Goal: Task Accomplishment & Management: Use online tool/utility

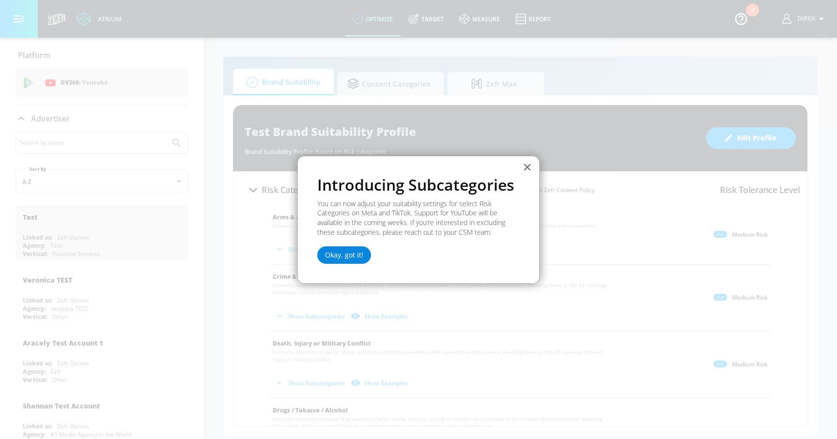
click at [338, 258] on button "Okay, got it!" at bounding box center [344, 254] width 54 height 17
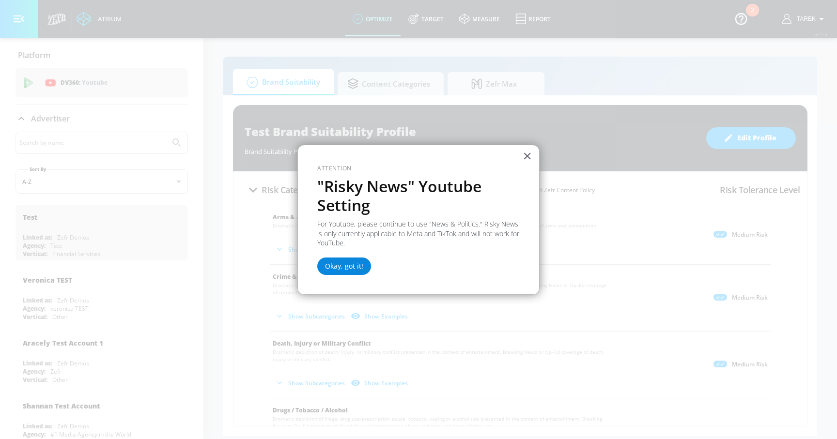
click at [354, 267] on button "Okay, got it!" at bounding box center [344, 266] width 54 height 17
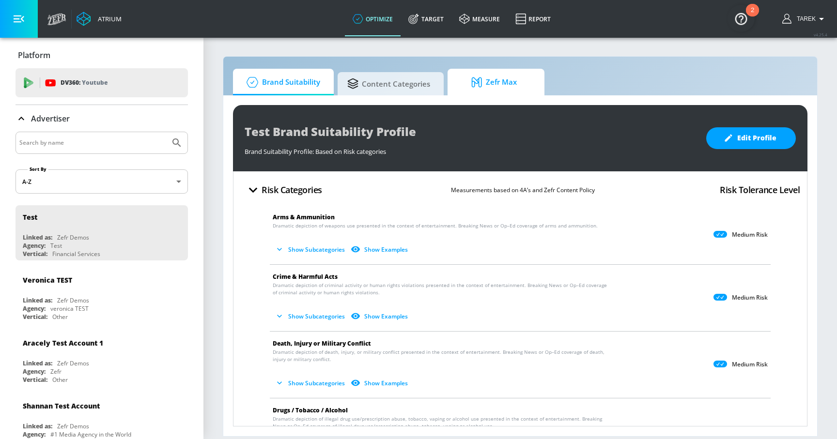
click at [515, 83] on span "Zefr Max" at bounding box center [494, 82] width 74 height 23
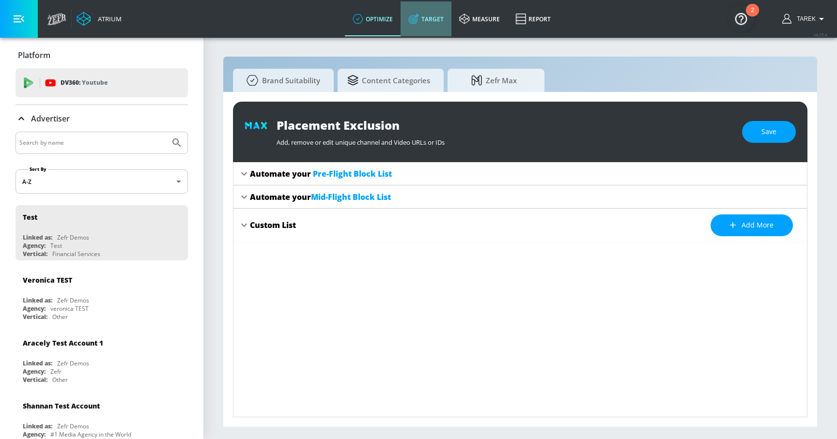
click at [422, 10] on link "Target" at bounding box center [425, 18] width 51 height 35
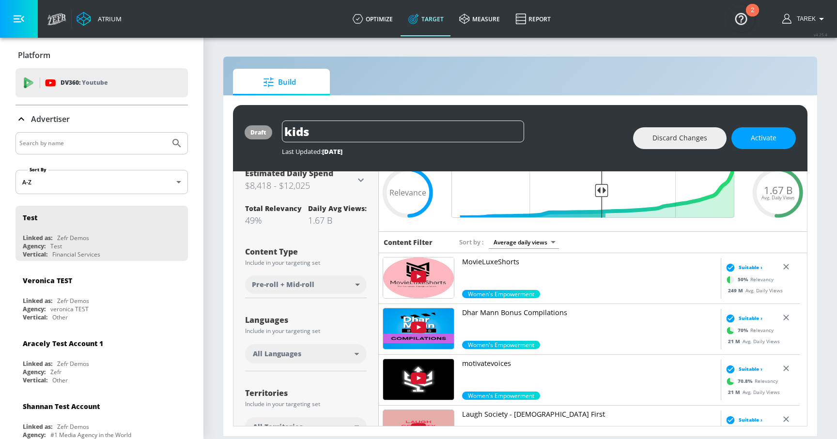
scroll to position [41, 0]
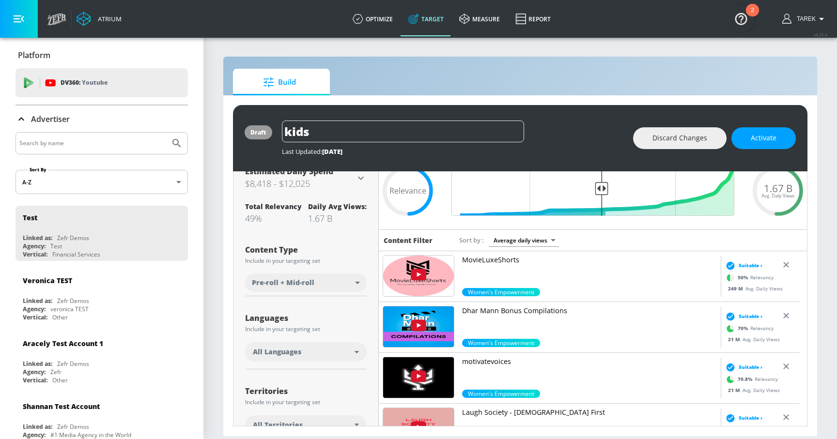
click at [430, 276] on img at bounding box center [418, 276] width 71 height 41
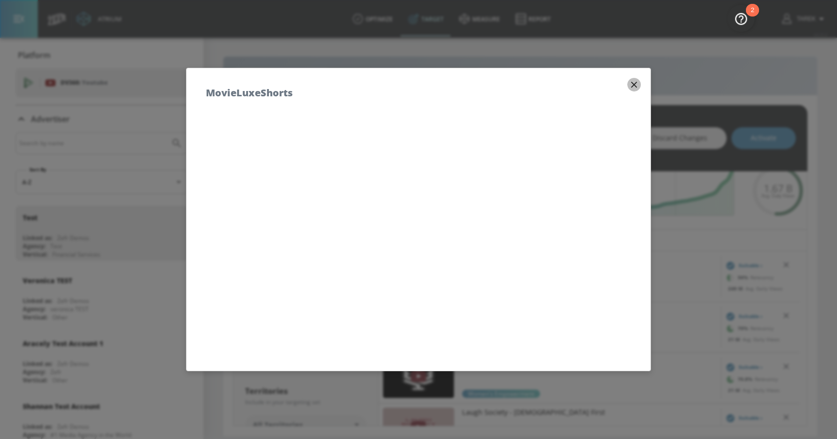
click at [629, 83] on icon "button" at bounding box center [634, 84] width 11 height 11
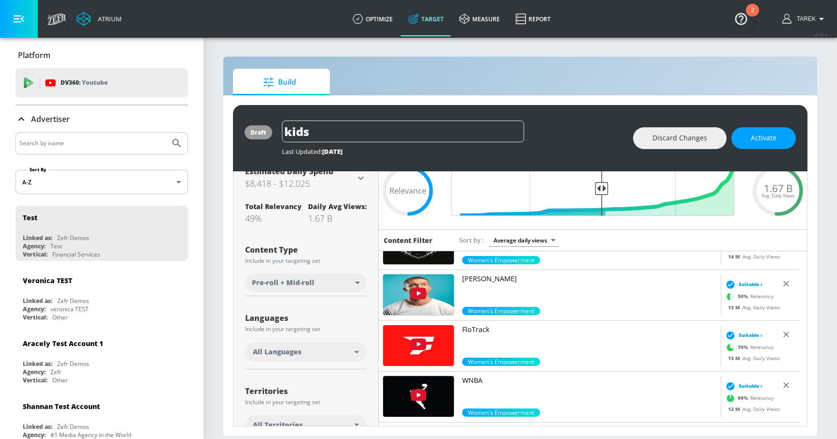
scroll to position [338, 0]
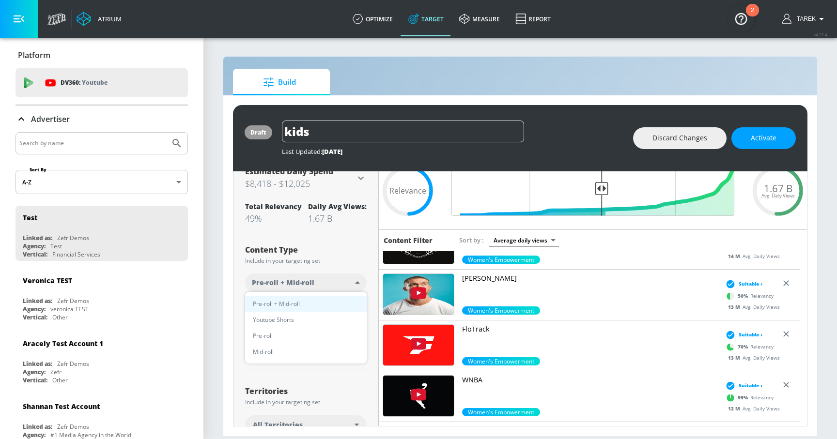
click at [332, 277] on body "Atrium optimize Target measure Report optimize Target measure Report v 4.25.4 T…" at bounding box center [418, 219] width 837 height 439
click at [342, 264] on div at bounding box center [418, 219] width 837 height 439
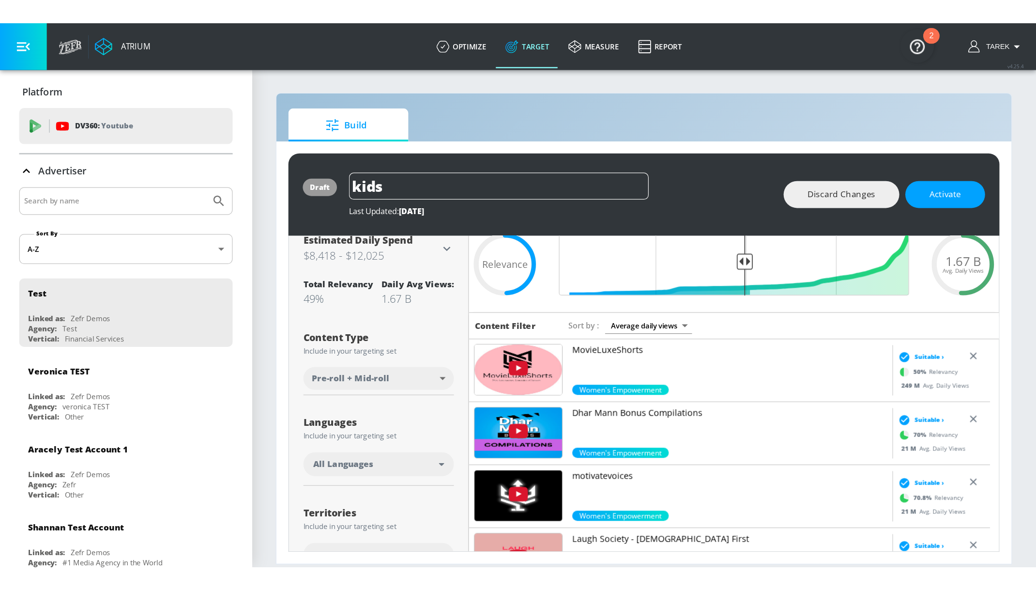
scroll to position [0, 0]
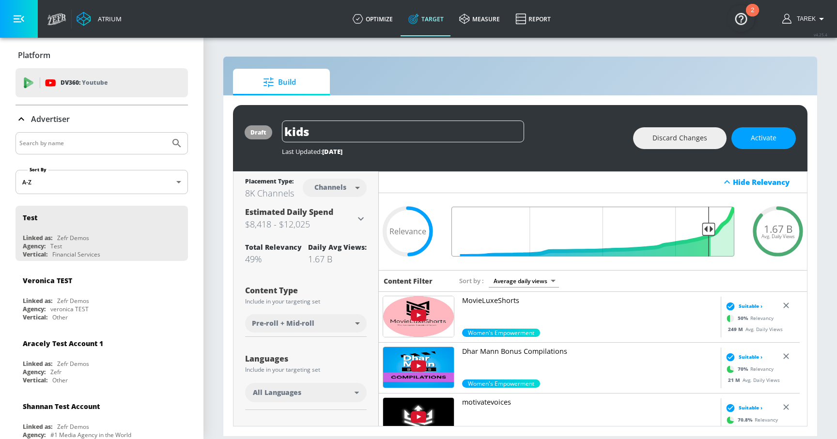
drag, startPoint x: 595, startPoint y: 227, endPoint x: 701, endPoint y: 215, distance: 106.8
click at [701, 215] on input "Final Threshold" at bounding box center [592, 232] width 292 height 50
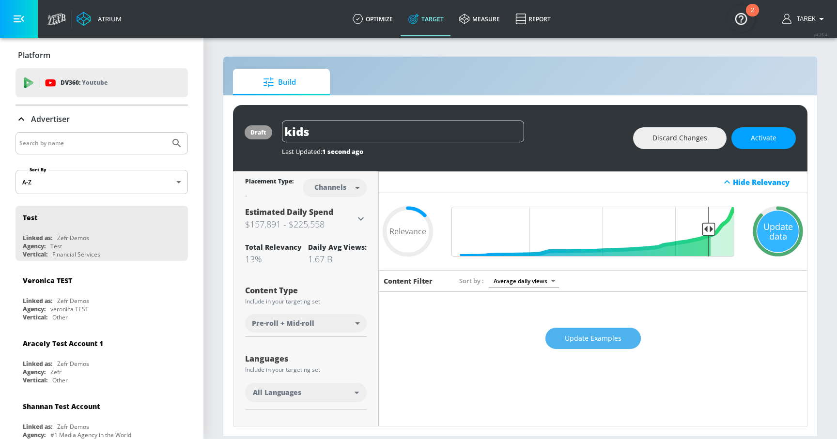
click at [579, 336] on span "Update Examples" at bounding box center [593, 339] width 57 height 12
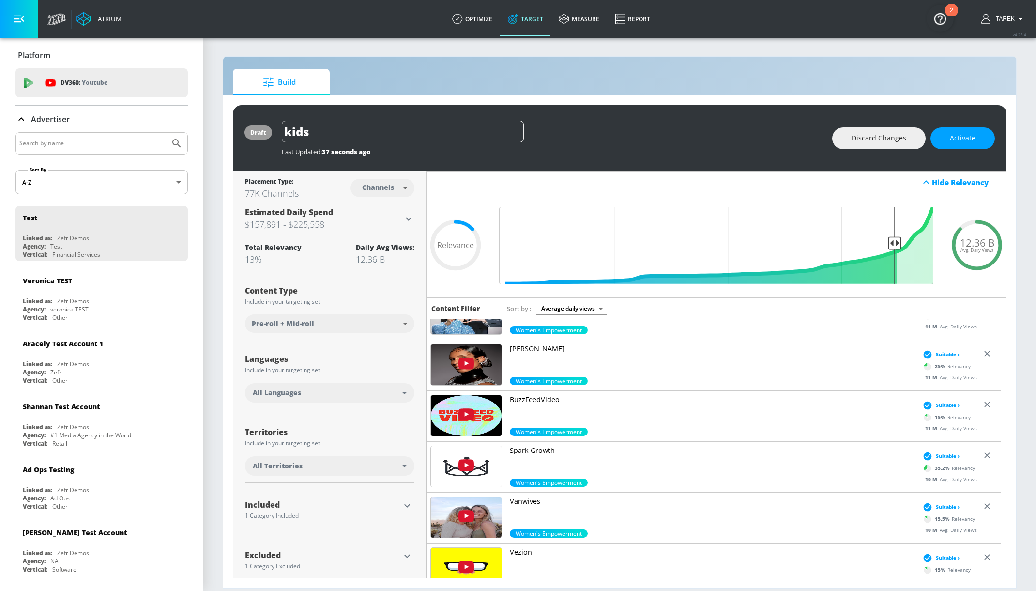
scroll to position [4813, 0]
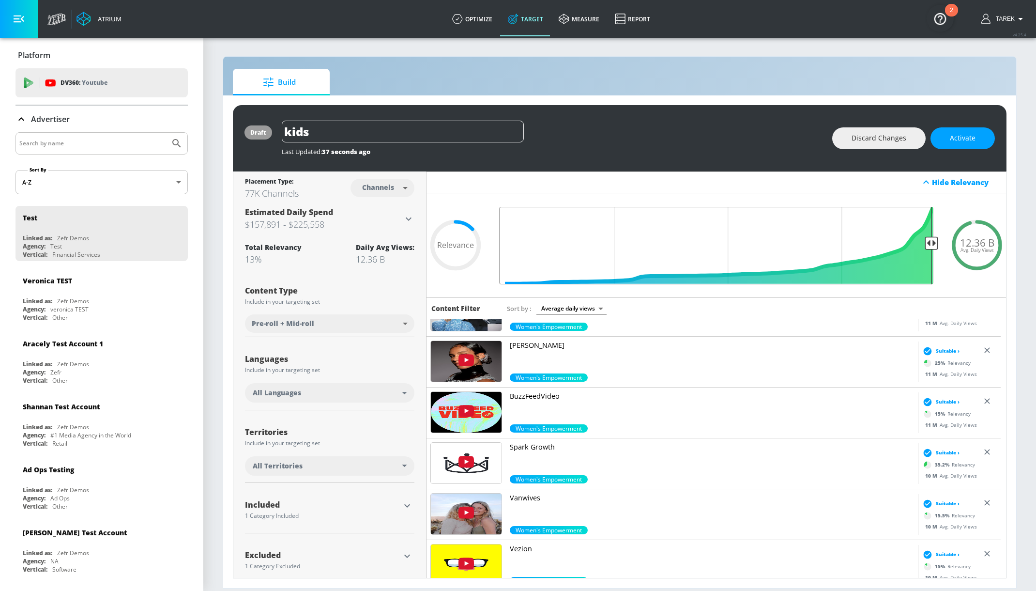
drag, startPoint x: 890, startPoint y: 239, endPoint x: 926, endPoint y: 244, distance: 36.2
click at [829, 244] on input "Final Threshold" at bounding box center [716, 245] width 444 height 77
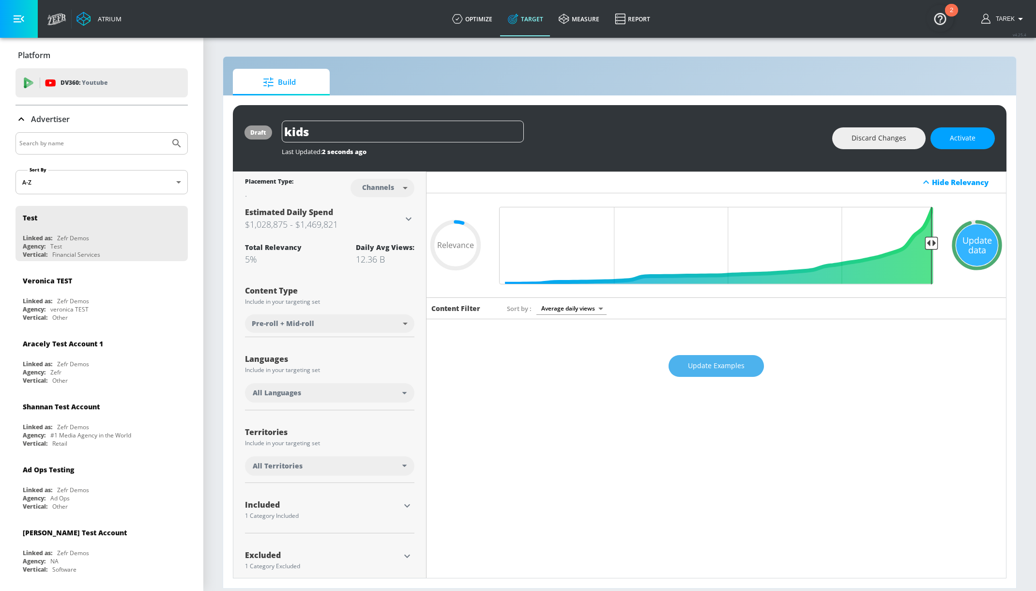
click at [683, 365] on button "Update Examples" at bounding box center [716, 366] width 95 height 22
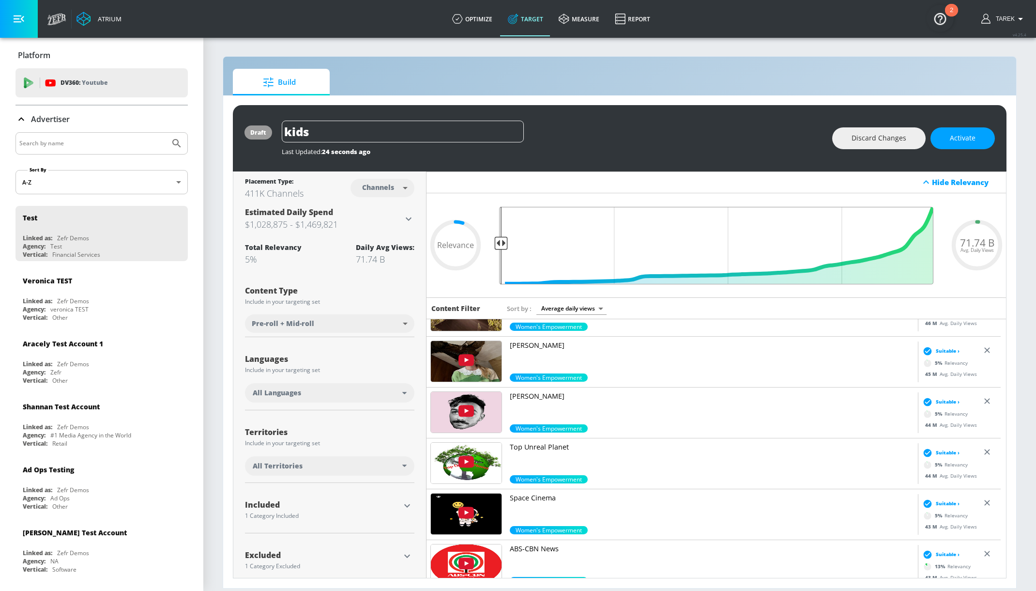
drag, startPoint x: 926, startPoint y: 242, endPoint x: 437, endPoint y: 279, distance: 490.5
click at [494, 279] on input "Final Threshold" at bounding box center [716, 245] width 444 height 77
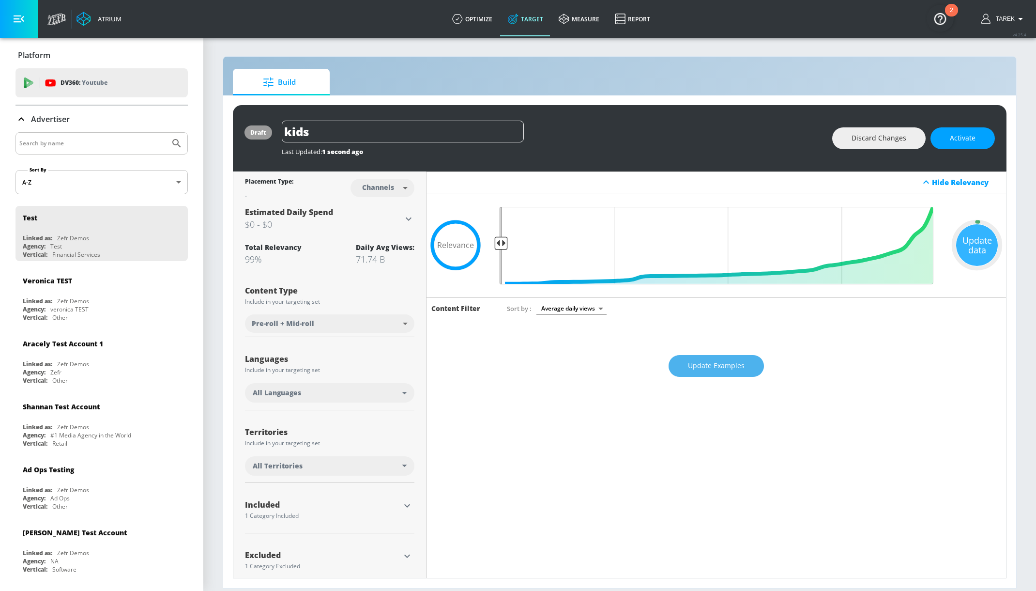
click at [696, 363] on span "Update Examples" at bounding box center [716, 366] width 57 height 12
drag, startPoint x: 500, startPoint y: 247, endPoint x: 511, endPoint y: 244, distance: 11.5
click at [511, 244] on input "Final Threshold" at bounding box center [716, 245] width 444 height 77
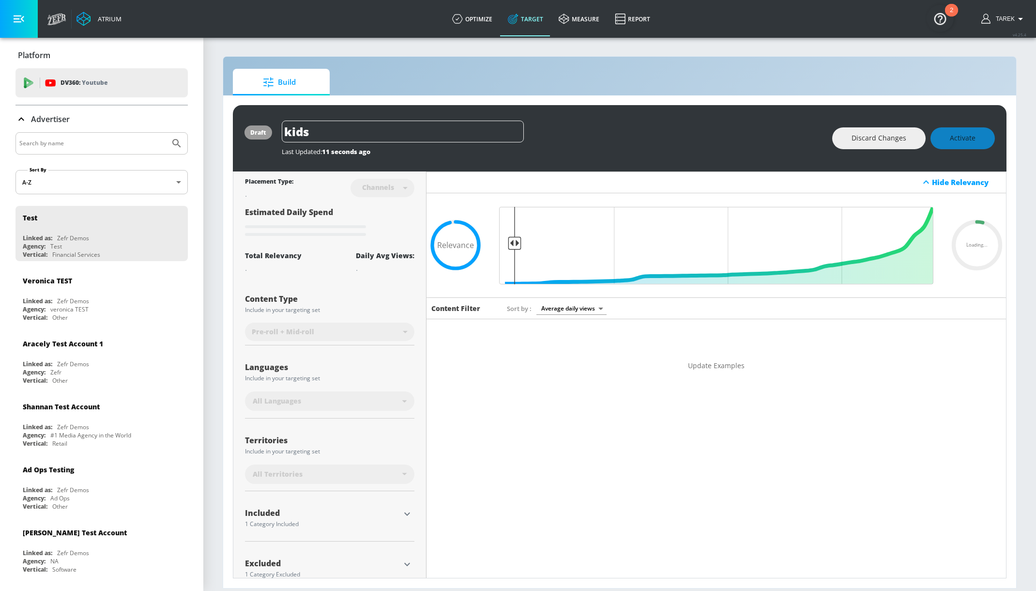
click at [713, 364] on span "Update Examples" at bounding box center [716, 366] width 57 height 12
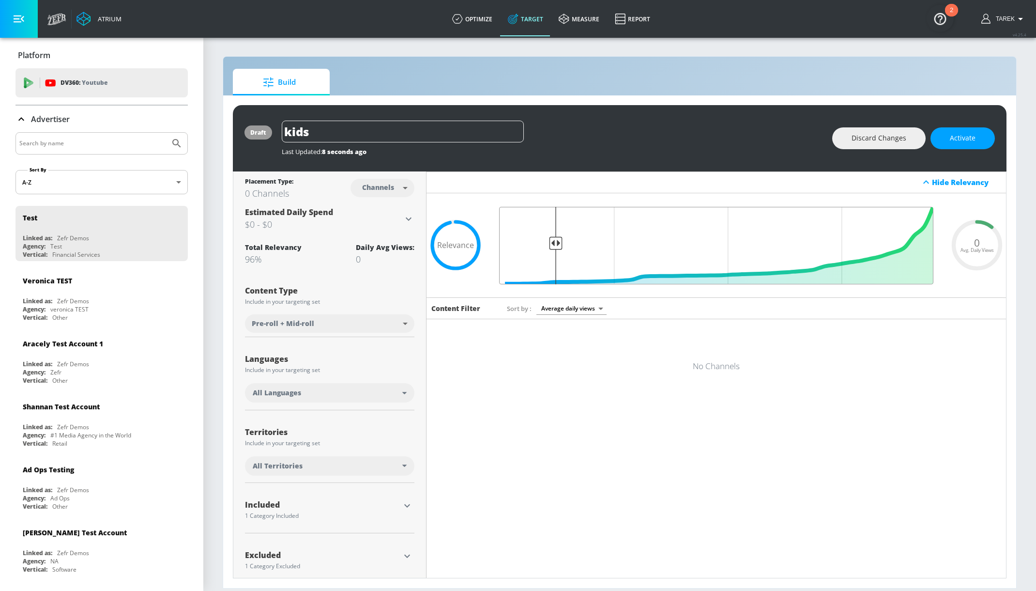
drag, startPoint x: 512, startPoint y: 243, endPoint x: 552, endPoint y: 251, distance: 40.6
click at [552, 251] on input "Final Threshold" at bounding box center [716, 245] width 444 height 77
click at [696, 360] on div "Update Examples" at bounding box center [717, 366] width 580 height 34
click at [697, 367] on span "Update Examples" at bounding box center [716, 366] width 57 height 12
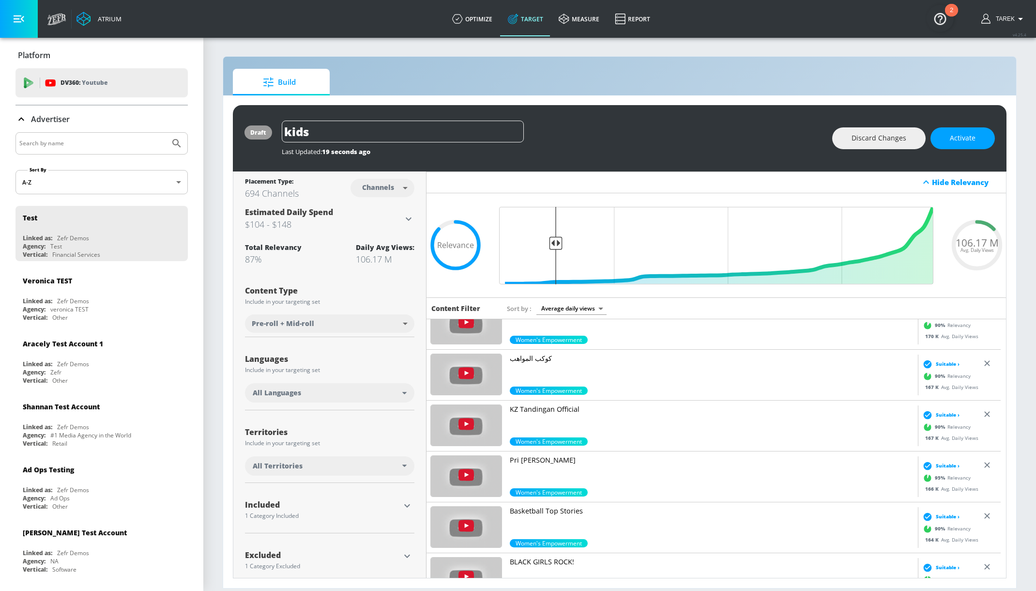
scroll to position [4680, 0]
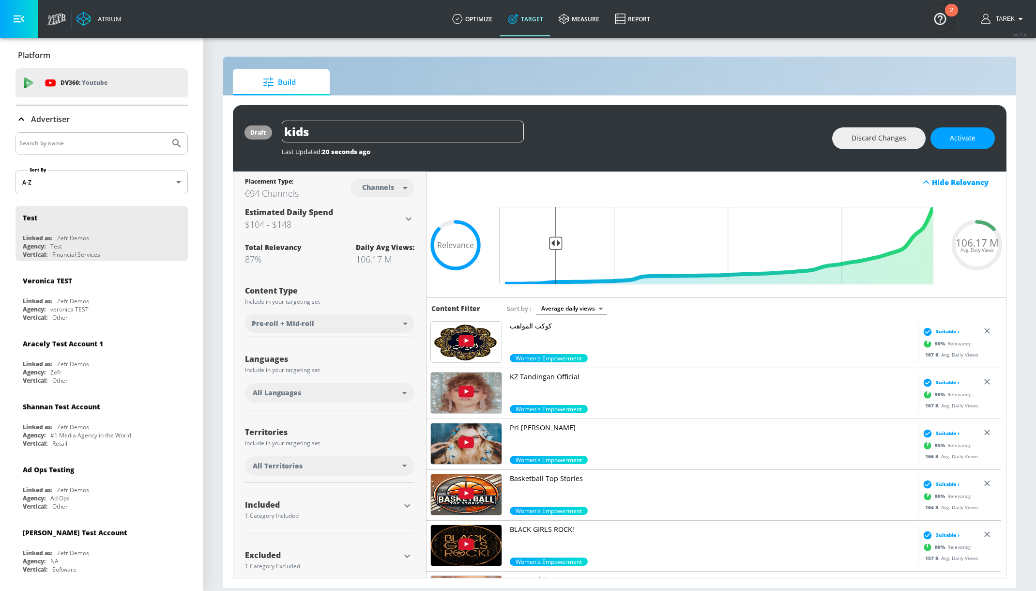
click at [472, 340] on img at bounding box center [466, 342] width 71 height 41
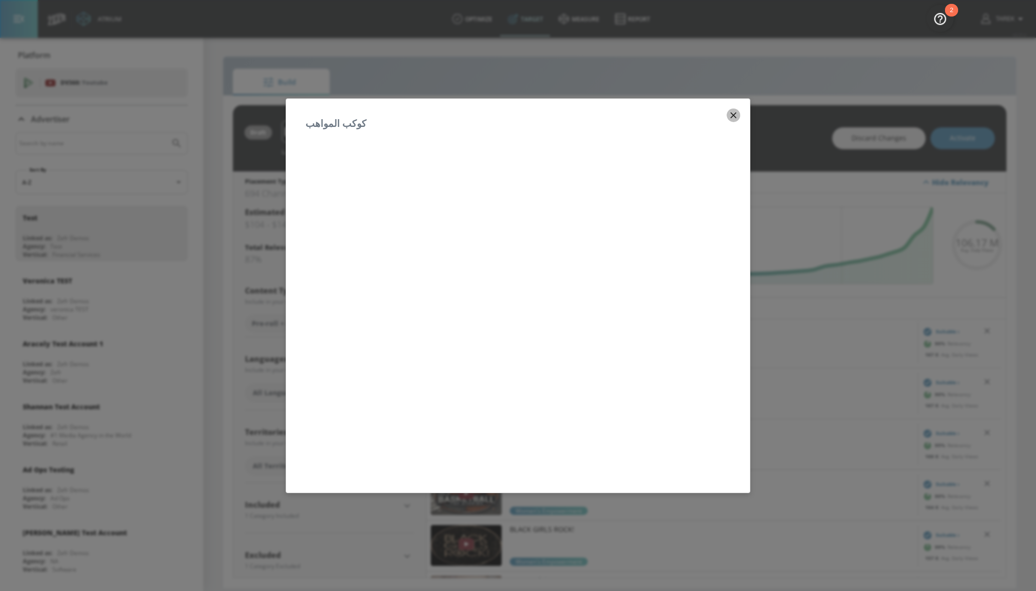
click at [728, 110] on icon "button" at bounding box center [733, 115] width 11 height 11
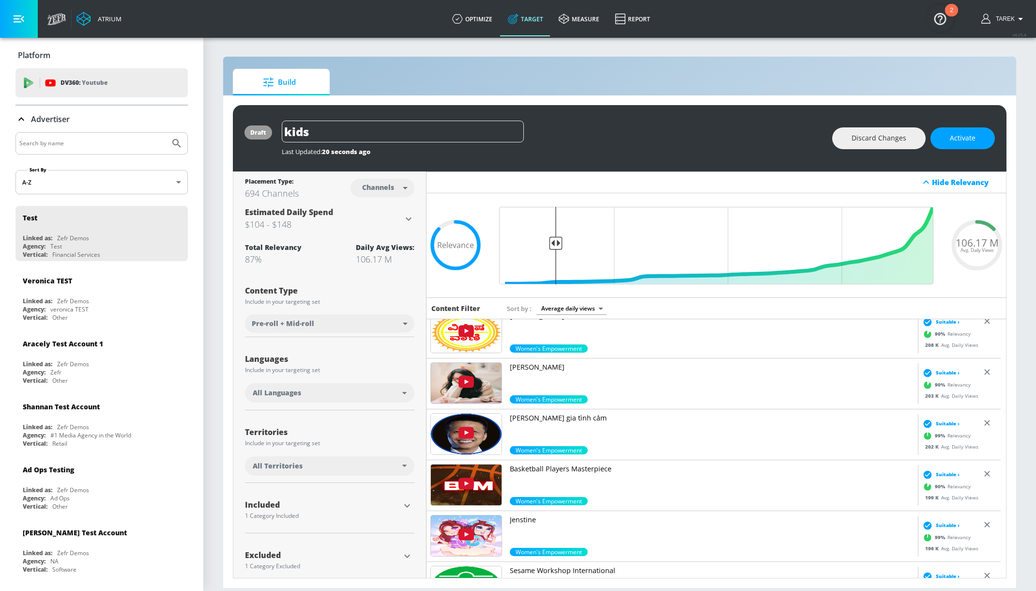
scroll to position [3883, 0]
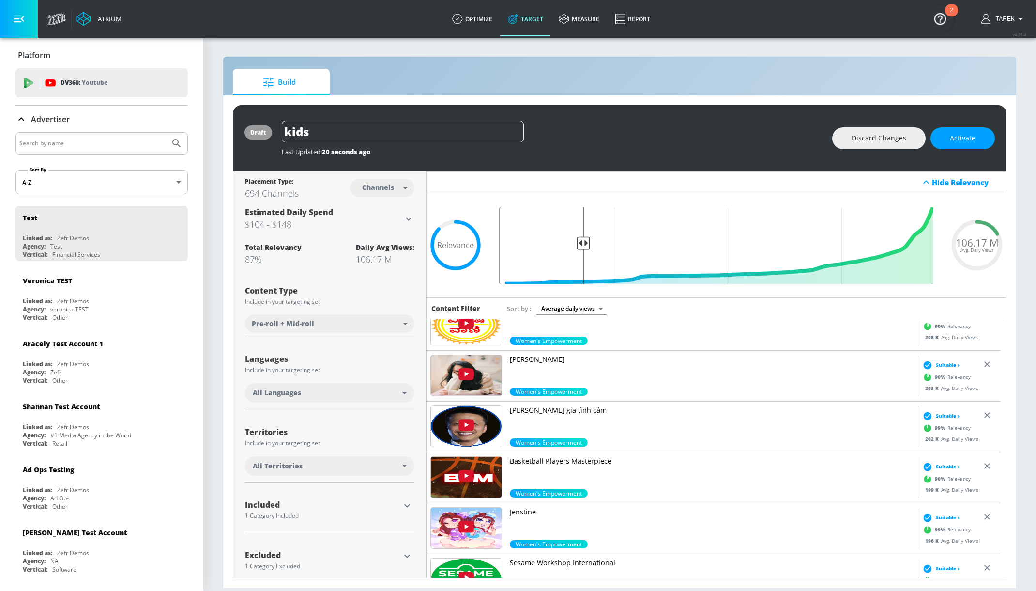
drag, startPoint x: 554, startPoint y: 244, endPoint x: 581, endPoint y: 246, distance: 26.3
type input "0.81"
click at [580, 246] on input "Final Threshold" at bounding box center [716, 245] width 444 height 77
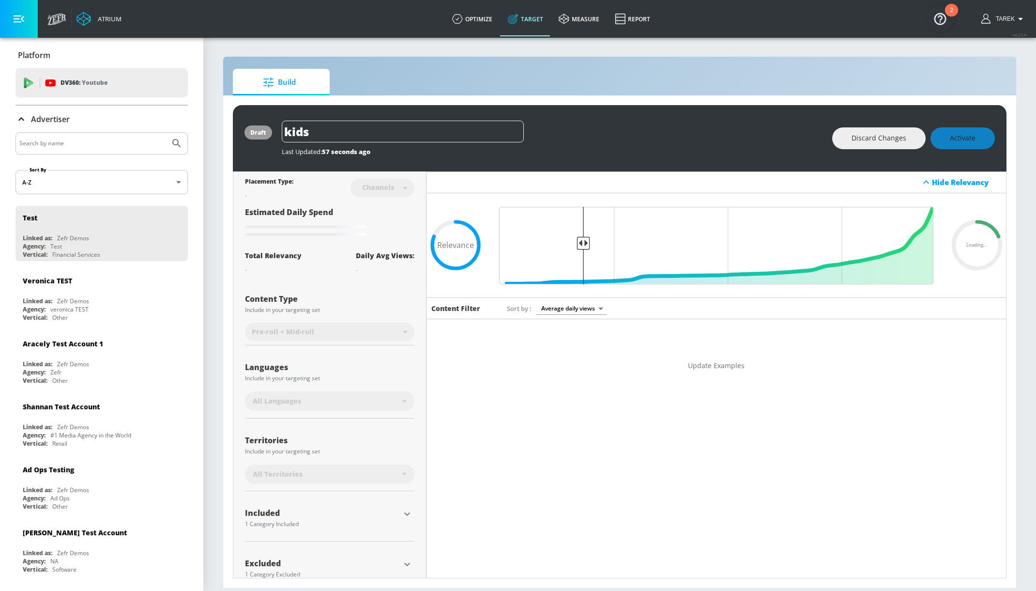
click at [688, 363] on span "Update Examples" at bounding box center [716, 366] width 57 height 12
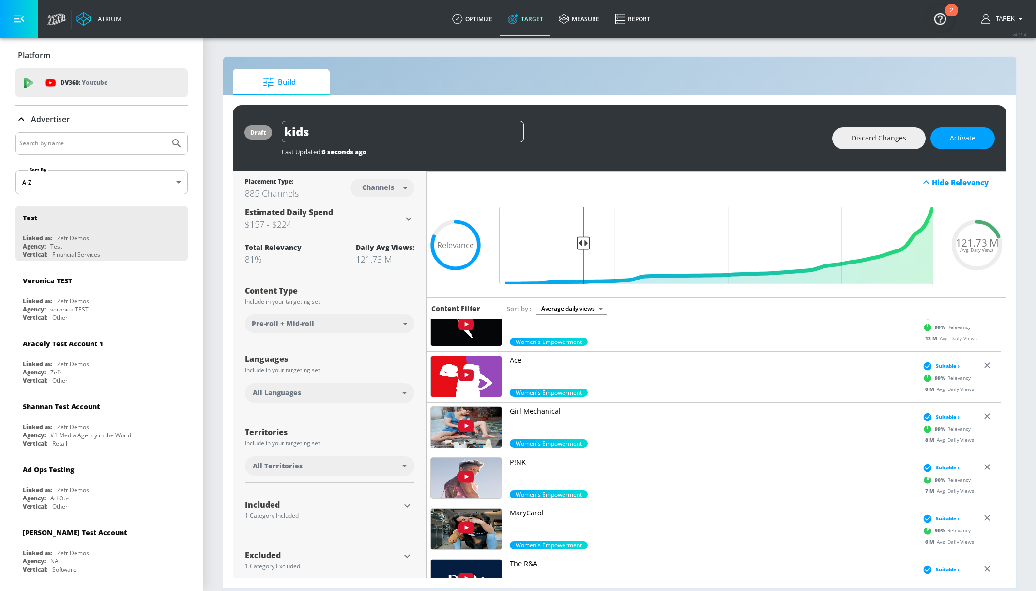
scroll to position [21, 0]
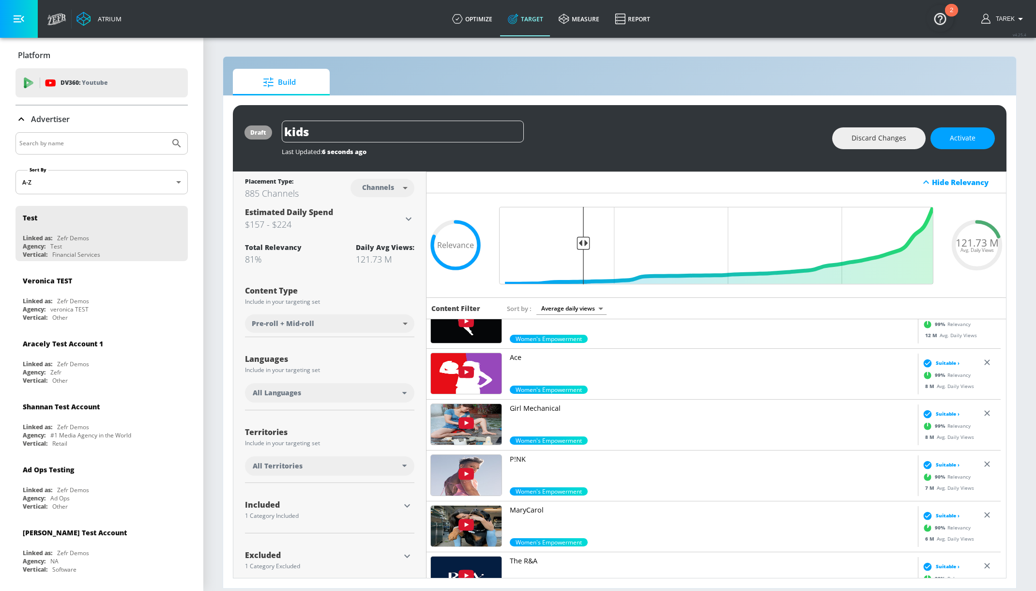
click at [482, 430] on img at bounding box center [466, 424] width 71 height 41
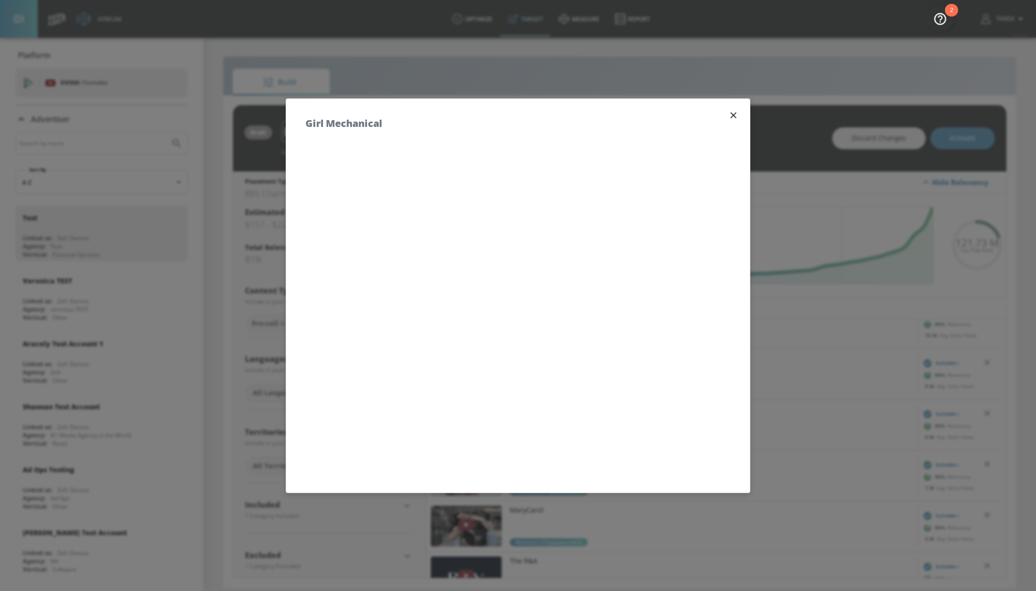
click at [728, 112] on icon "button" at bounding box center [733, 115] width 11 height 11
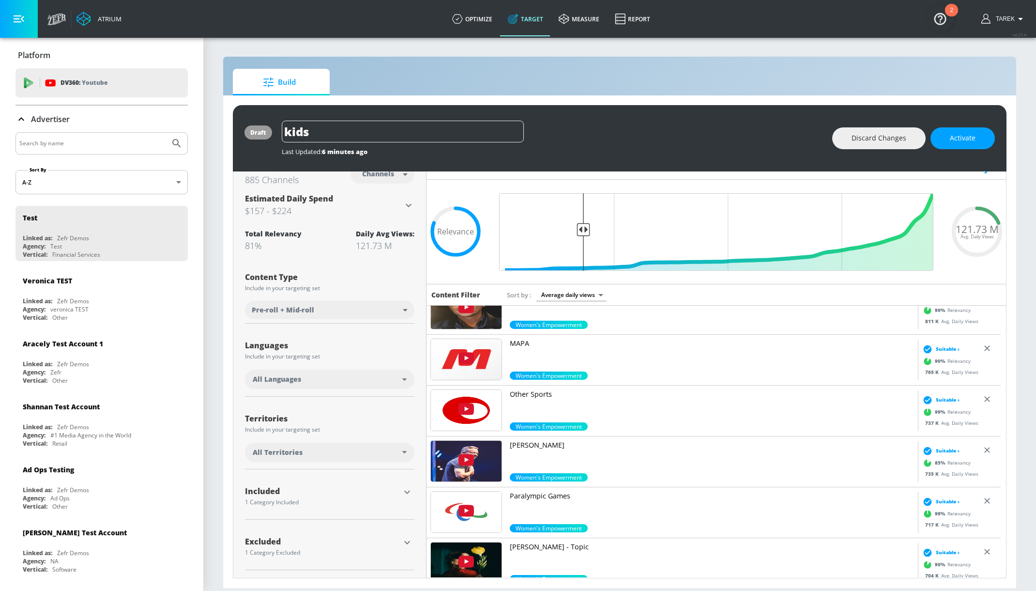
scroll to position [0, 0]
